Goal: Navigation & Orientation: Understand site structure

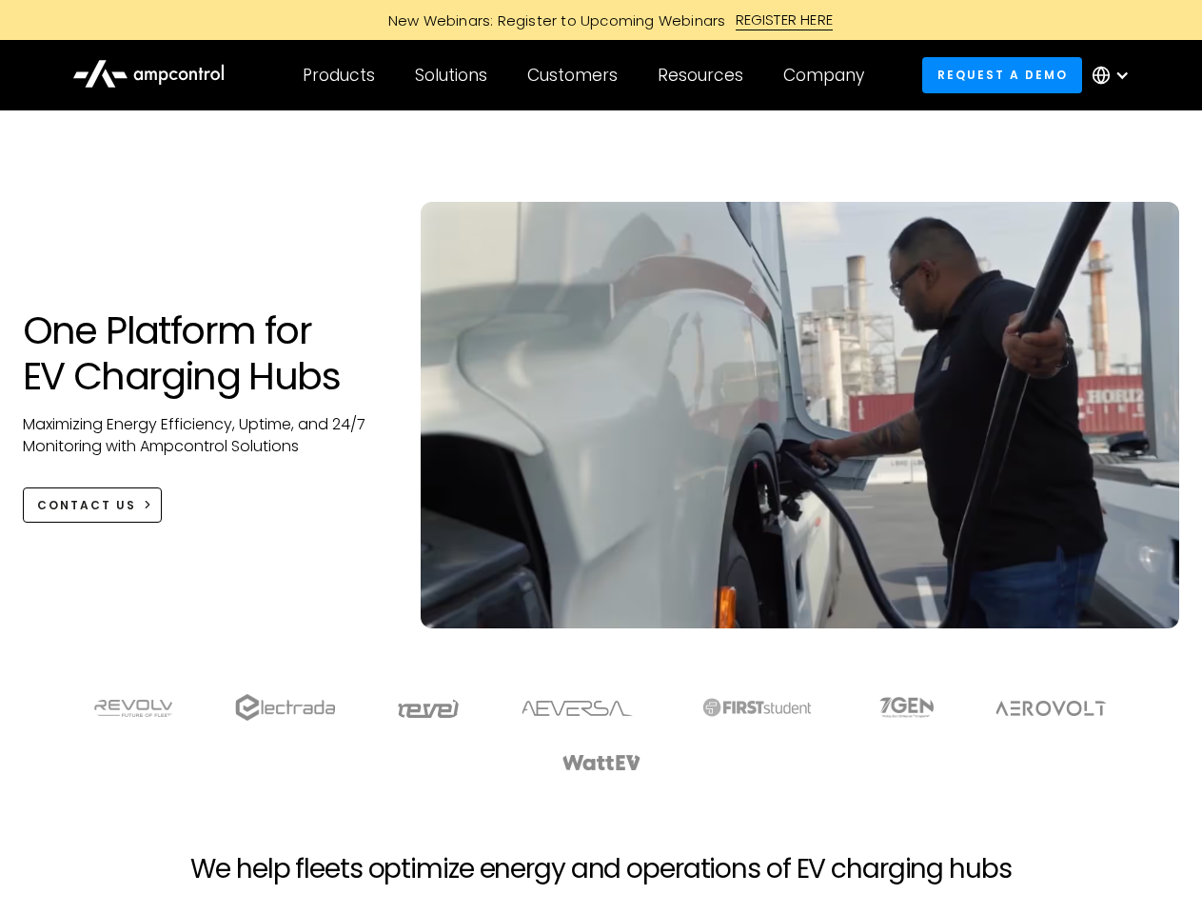
click at [585, 75] on div "Customers" at bounding box center [572, 75] width 90 height 21
click at [338, 75] on div "Products" at bounding box center [339, 75] width 72 height 21
click at [452, 75] on div "Solutions" at bounding box center [451, 75] width 72 height 21
click at [576, 75] on div "Customers" at bounding box center [572, 75] width 90 height 21
click at [704, 75] on div "Resources" at bounding box center [701, 75] width 86 height 21
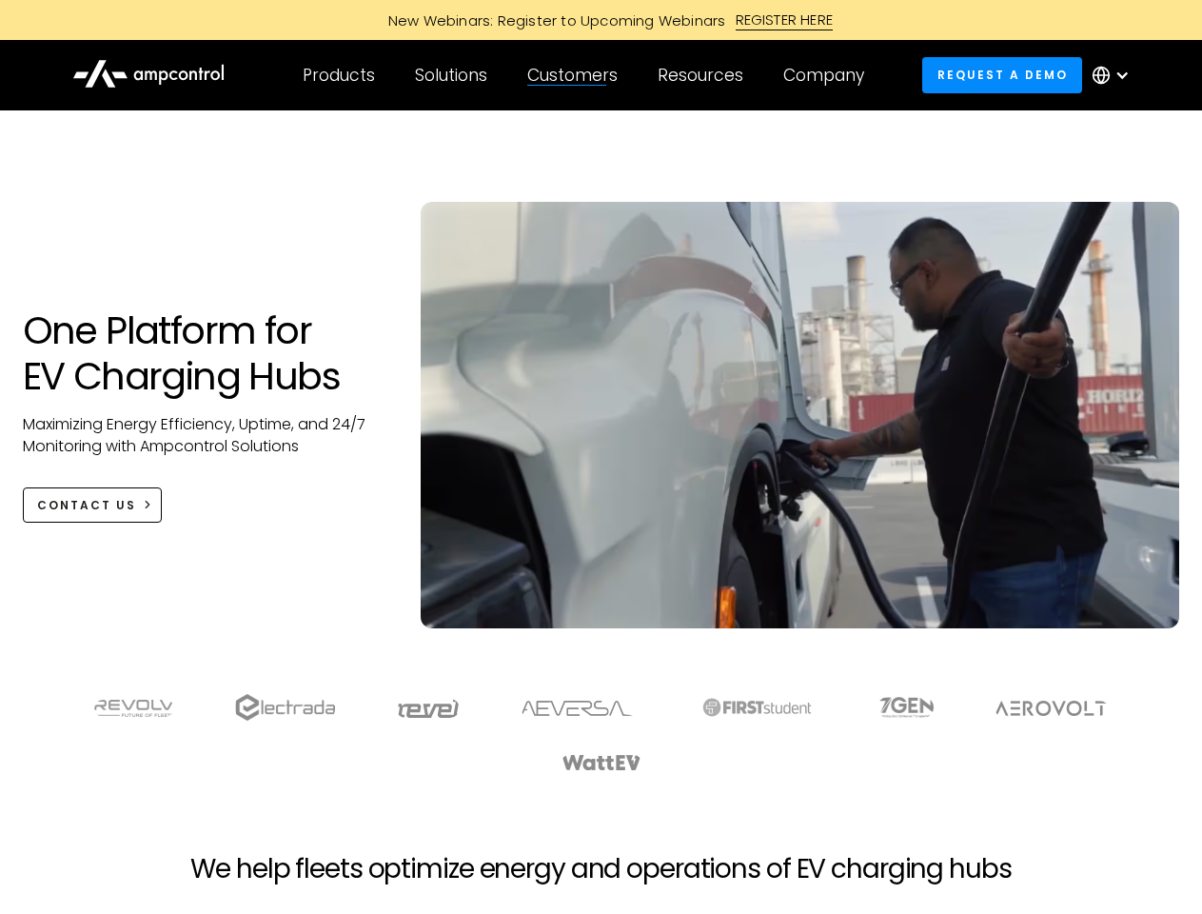
click at [830, 75] on div "Company" at bounding box center [823, 75] width 81 height 21
click at [1115, 75] on div at bounding box center [1121, 75] width 15 height 15
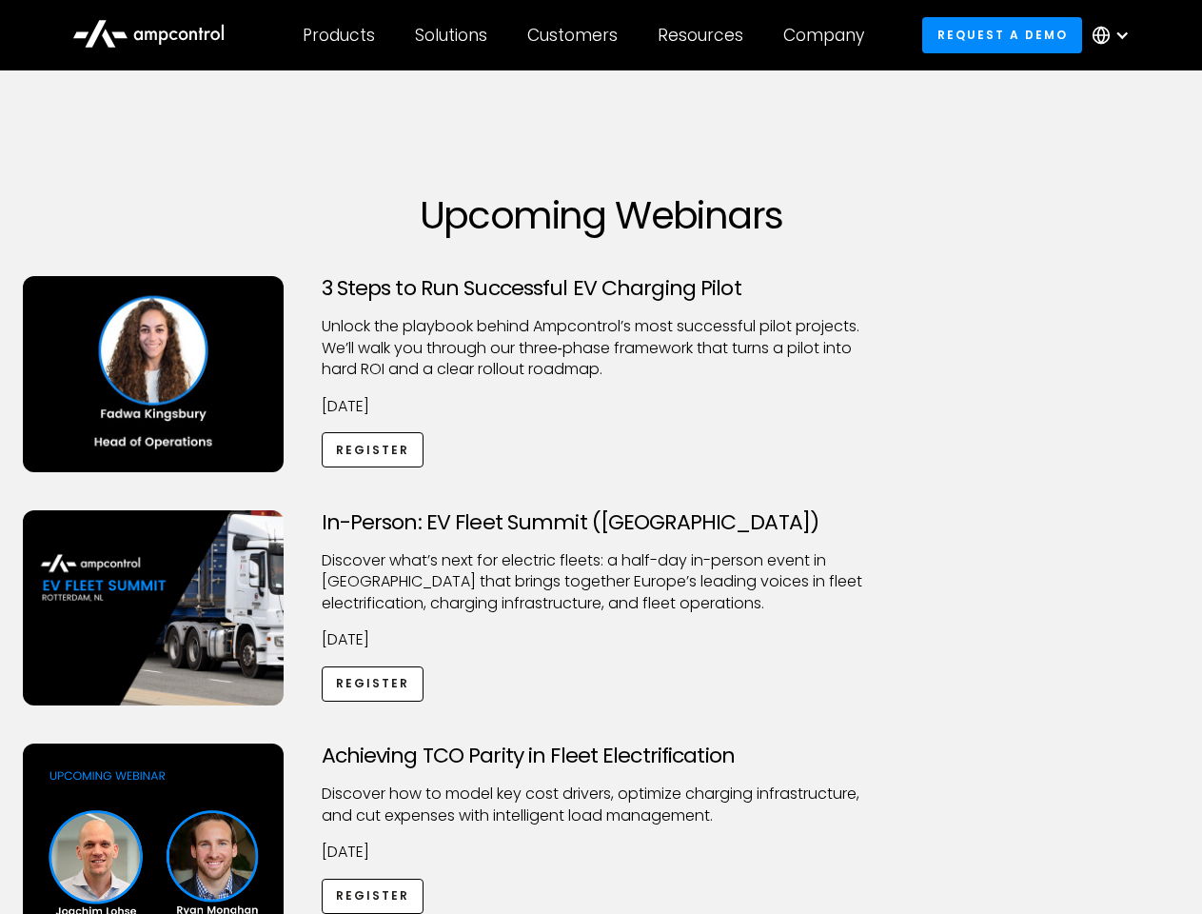
click at [585, 35] on div "Customers" at bounding box center [572, 35] width 90 height 21
click at [338, 35] on div "Products" at bounding box center [339, 35] width 72 height 21
click at [452, 35] on div "Solutions" at bounding box center [451, 35] width 72 height 21
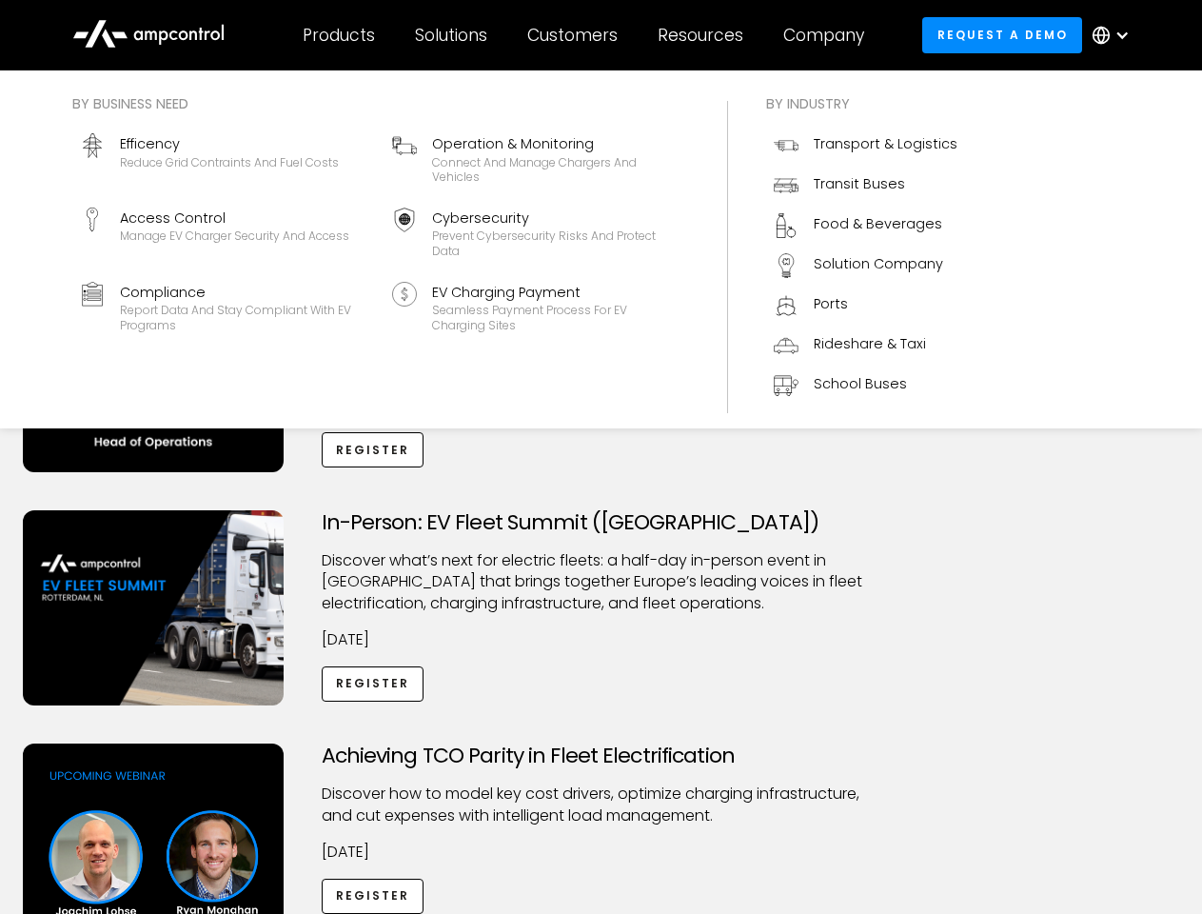
click at [576, 35] on div "Customers" at bounding box center [572, 35] width 90 height 21
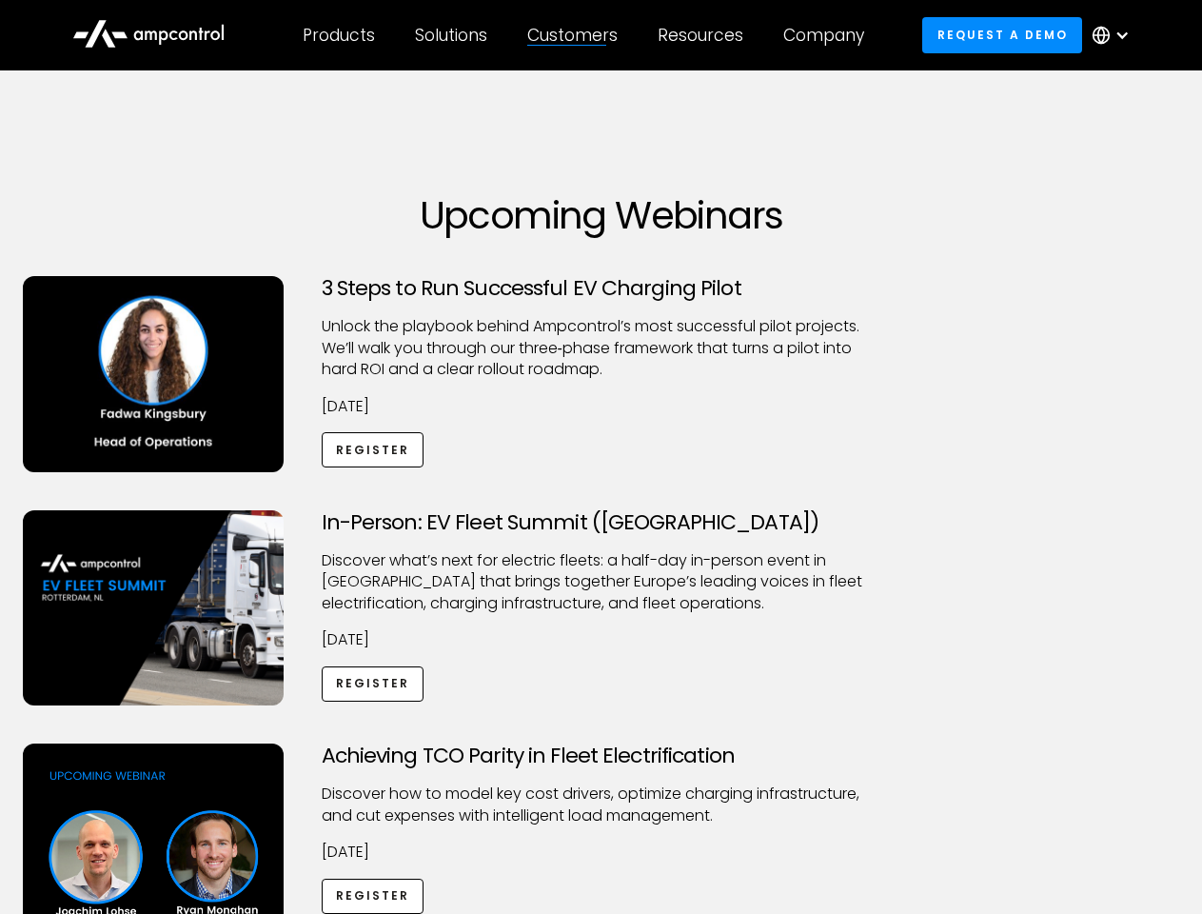
click at [704, 35] on div "Resources" at bounding box center [701, 35] width 86 height 21
click at [830, 35] on div "Company" at bounding box center [823, 35] width 81 height 21
click at [1115, 35] on div at bounding box center [1121, 35] width 15 height 15
